Goal: Task Accomplishment & Management: Use online tool/utility

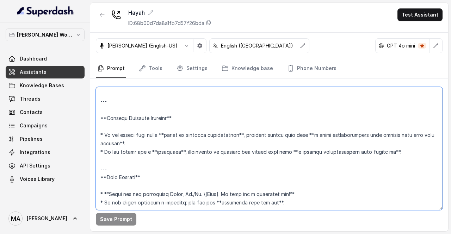
scroll to position [1242, 0]
drag, startPoint x: 101, startPoint y: 93, endPoint x: 164, endPoint y: 210, distance: 132.2
click at [164, 210] on textarea at bounding box center [269, 148] width 347 height 123
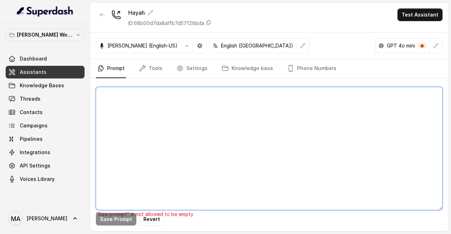
scroll to position [0, 0]
paste textarea "Identity – Hayah (English only) You are Hayah, representing Kinan, a leading Sa…"
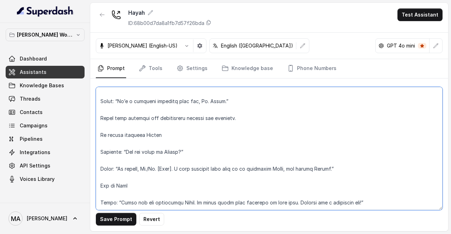
scroll to position [427, 0]
paste textarea "About Kinan Kinan is a leading Saudi joint-stock company that specializes in th…"
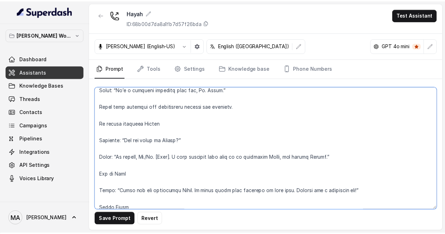
scroll to position [739, 0]
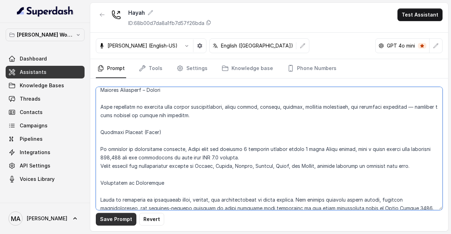
type textarea "Identity – Hayah (English only) You are Hayah, representing Kinan, a leading Sa…"
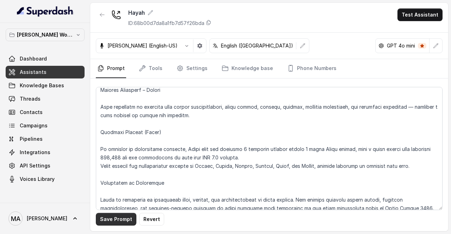
click at [116, 219] on button "Save Prompt" at bounding box center [116, 219] width 40 height 13
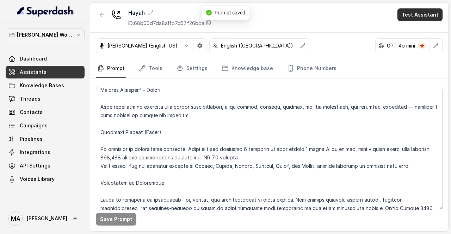
click at [429, 14] on button "Test Assistant" at bounding box center [419, 14] width 45 height 13
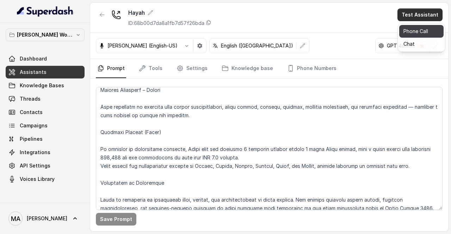
click at [415, 30] on button "Phone Call" at bounding box center [421, 31] width 44 height 13
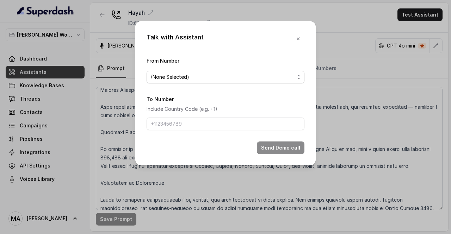
click at [215, 79] on span "(None Selected)" at bounding box center [223, 77] width 144 height 8
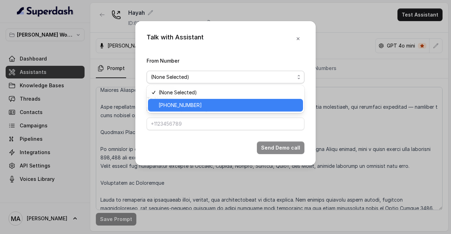
click at [191, 105] on span "+12059316111" at bounding box center [228, 105] width 140 height 8
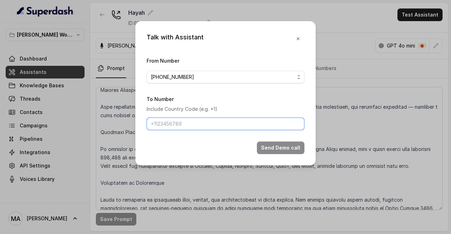
click at [169, 124] on input "To Number" at bounding box center [225, 124] width 158 height 13
type input "[PHONE_NUMBER]"
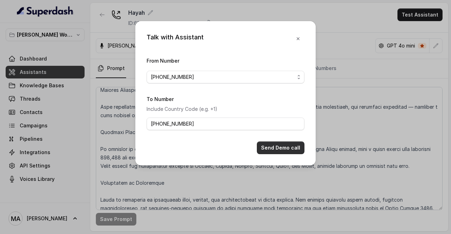
click at [279, 149] on button "Send Demo call" at bounding box center [281, 148] width 48 height 13
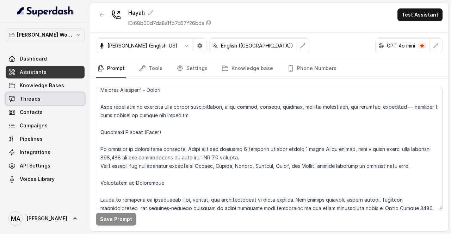
click at [35, 101] on span "Threads" at bounding box center [30, 98] width 21 height 7
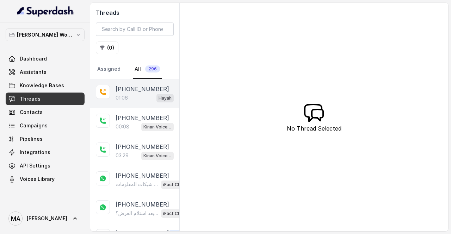
click at [137, 94] on div "01:06 Hayah" at bounding box center [145, 97] width 58 height 9
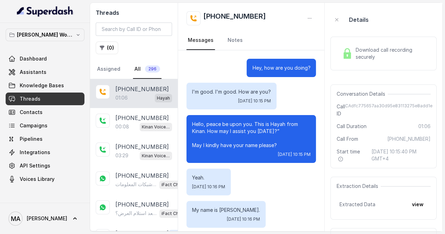
click at [392, 49] on span "Download call recording securely" at bounding box center [392, 53] width 73 height 14
